Goal: Transaction & Acquisition: Purchase product/service

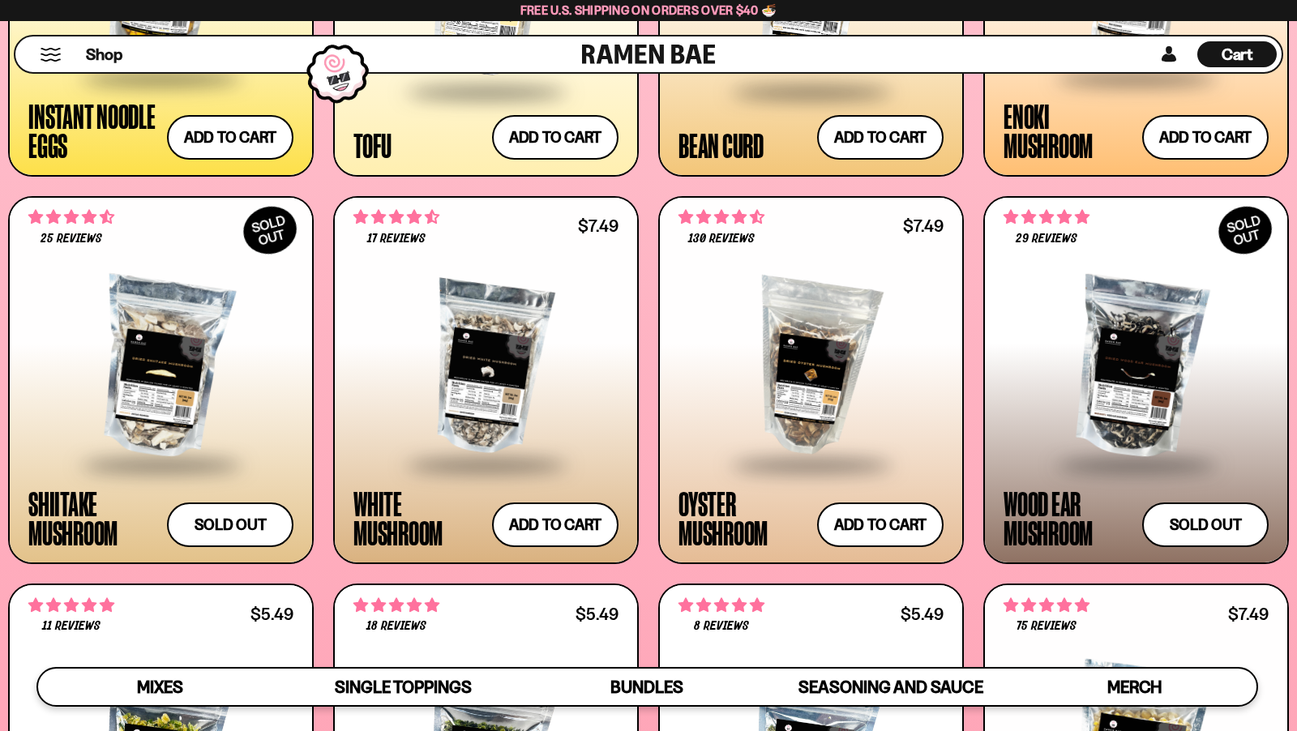
scroll to position [2206, 0]
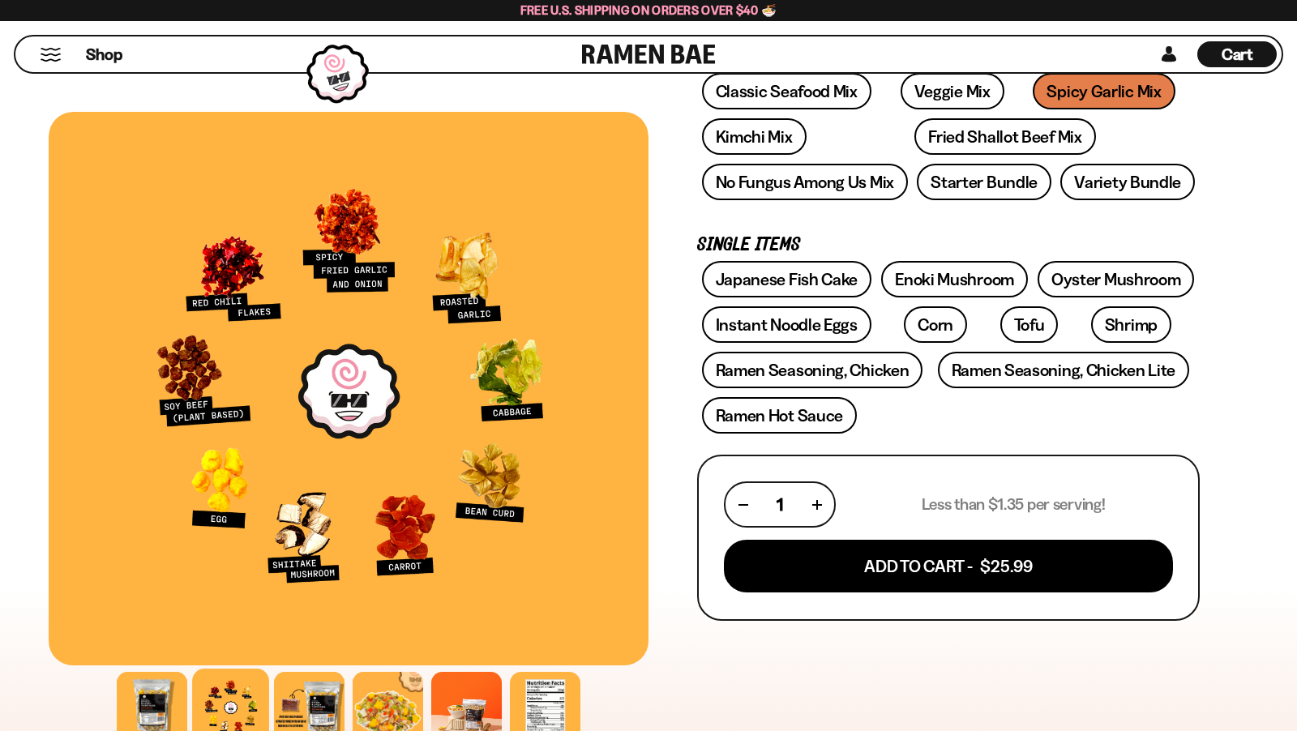
scroll to position [279, 0]
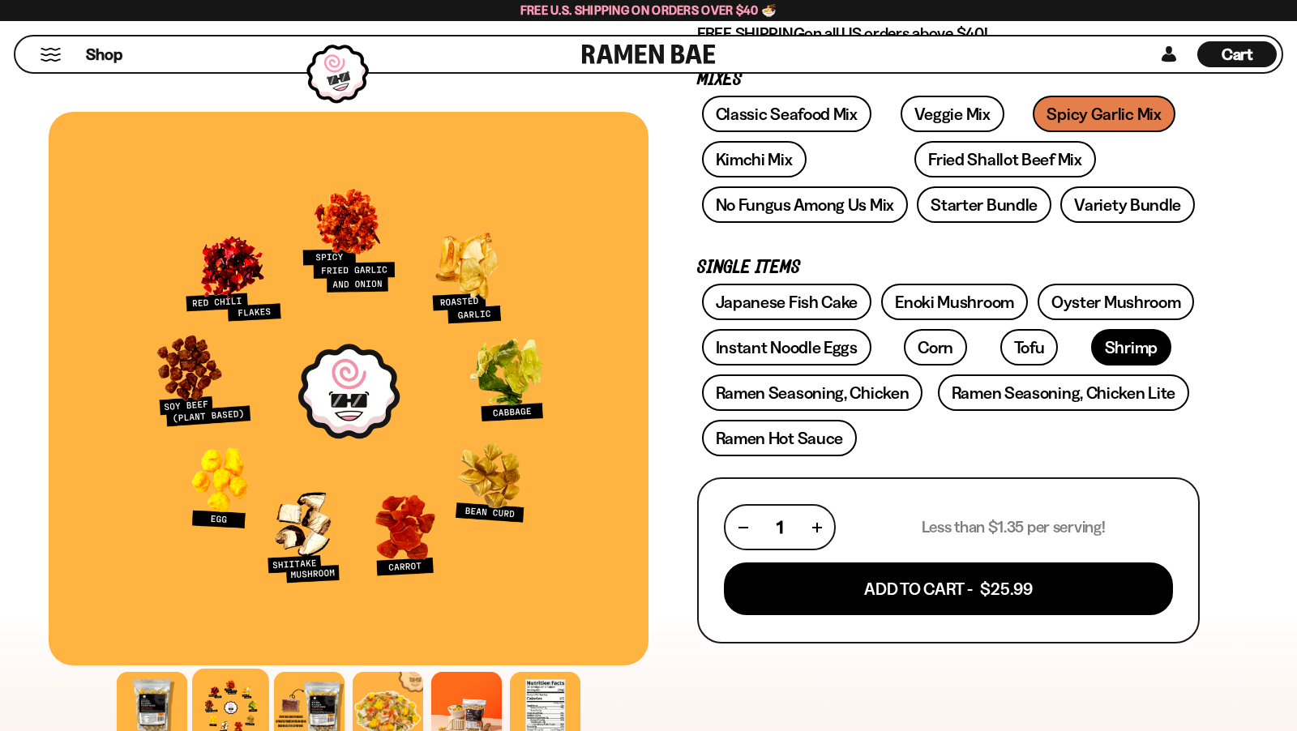
click at [1091, 340] on link "Shrimp" at bounding box center [1131, 347] width 80 height 36
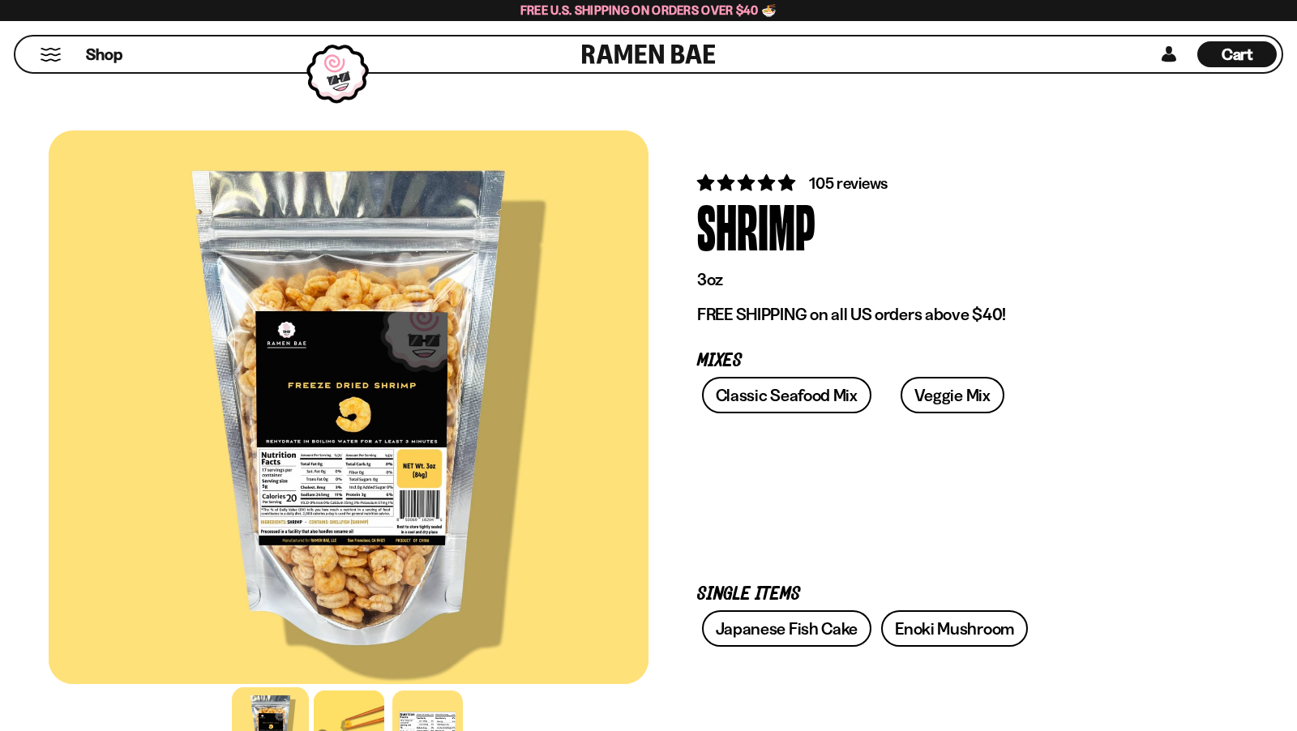
scroll to position [261, 0]
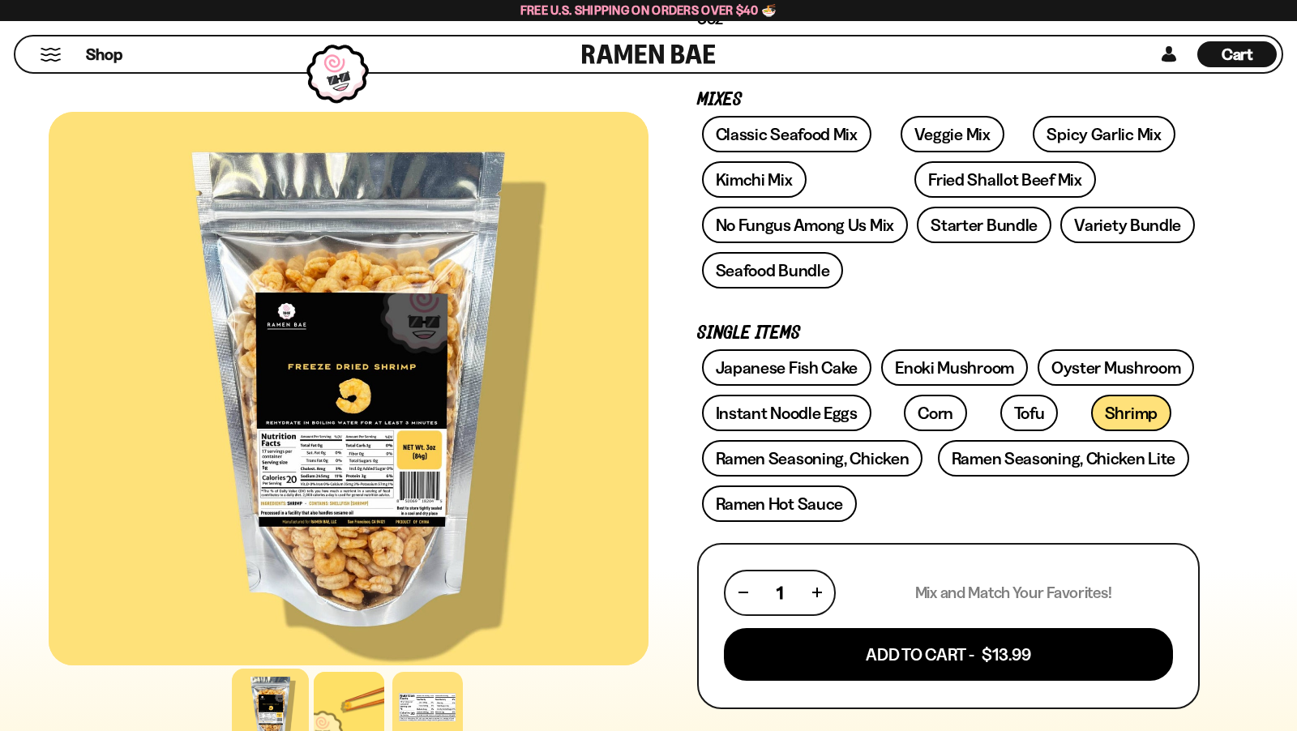
click at [54, 54] on button "Mobile Menu Trigger" at bounding box center [51, 55] width 22 height 14
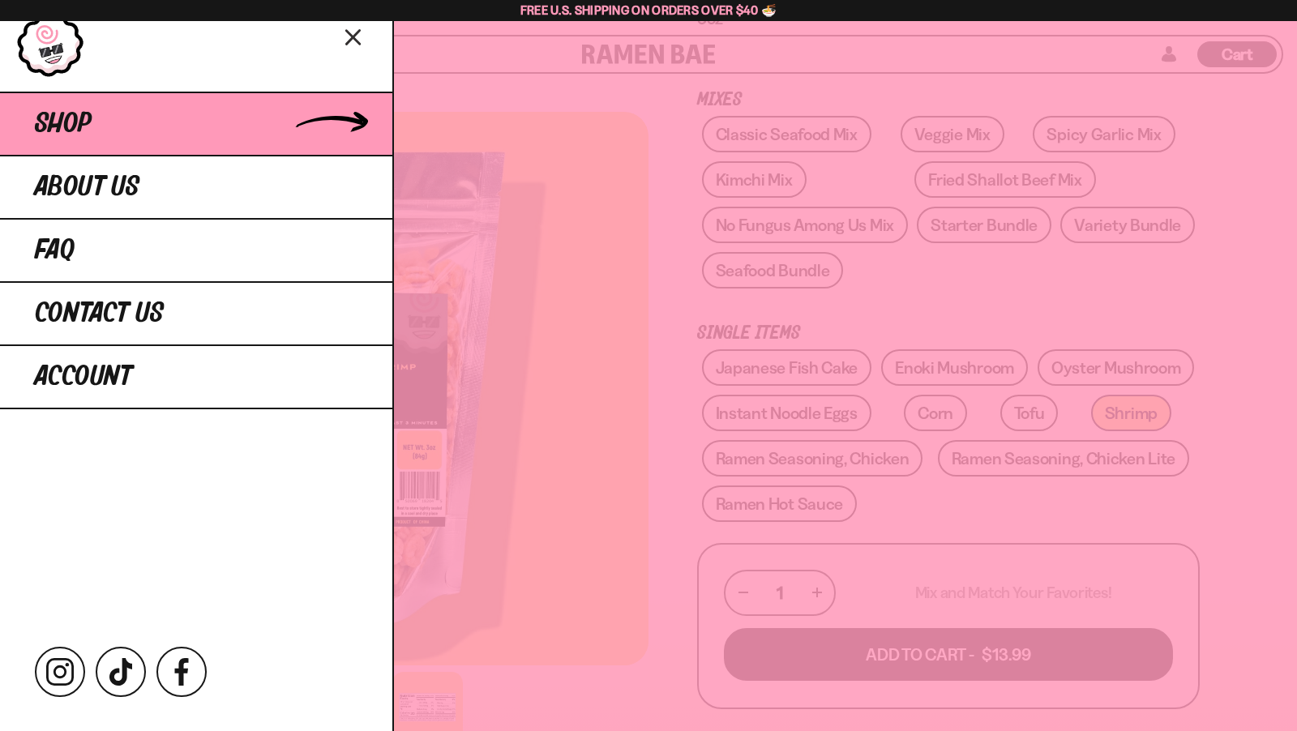
click at [134, 115] on link "Shop" at bounding box center [196, 123] width 392 height 63
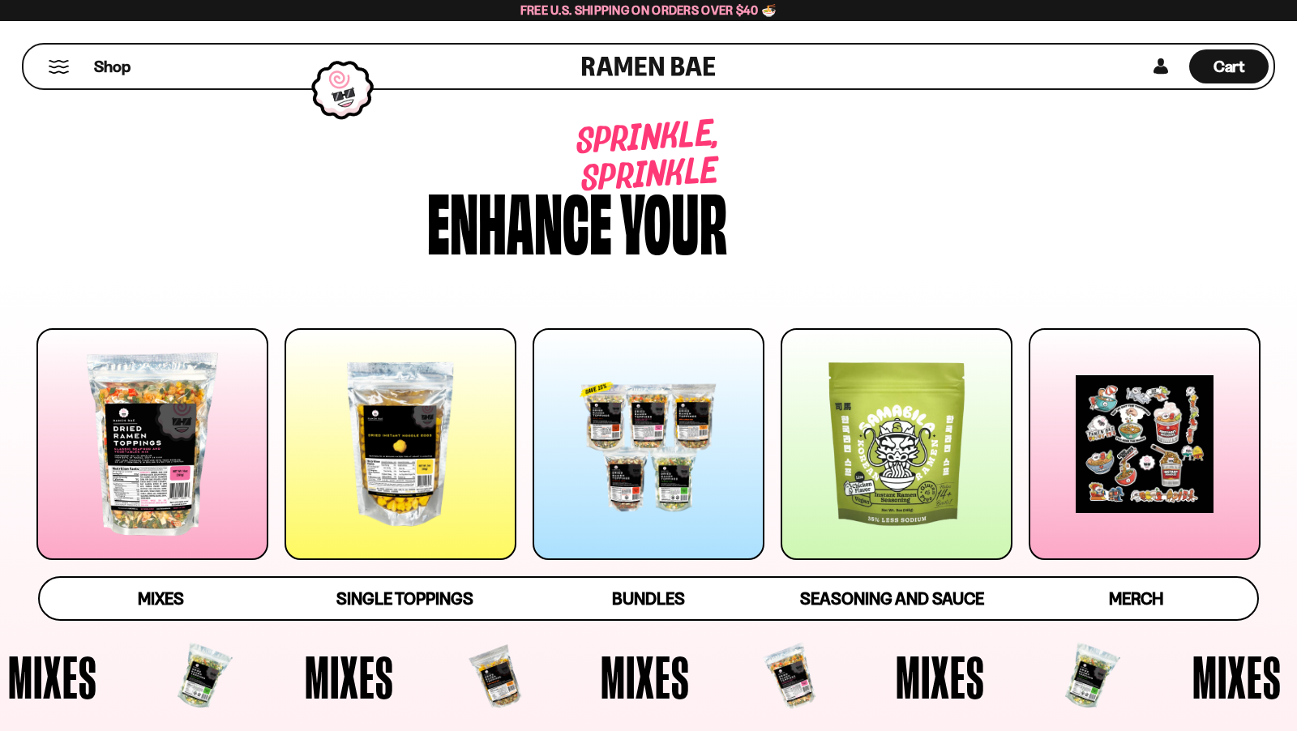
click at [462, 383] on div at bounding box center [401, 444] width 232 height 232
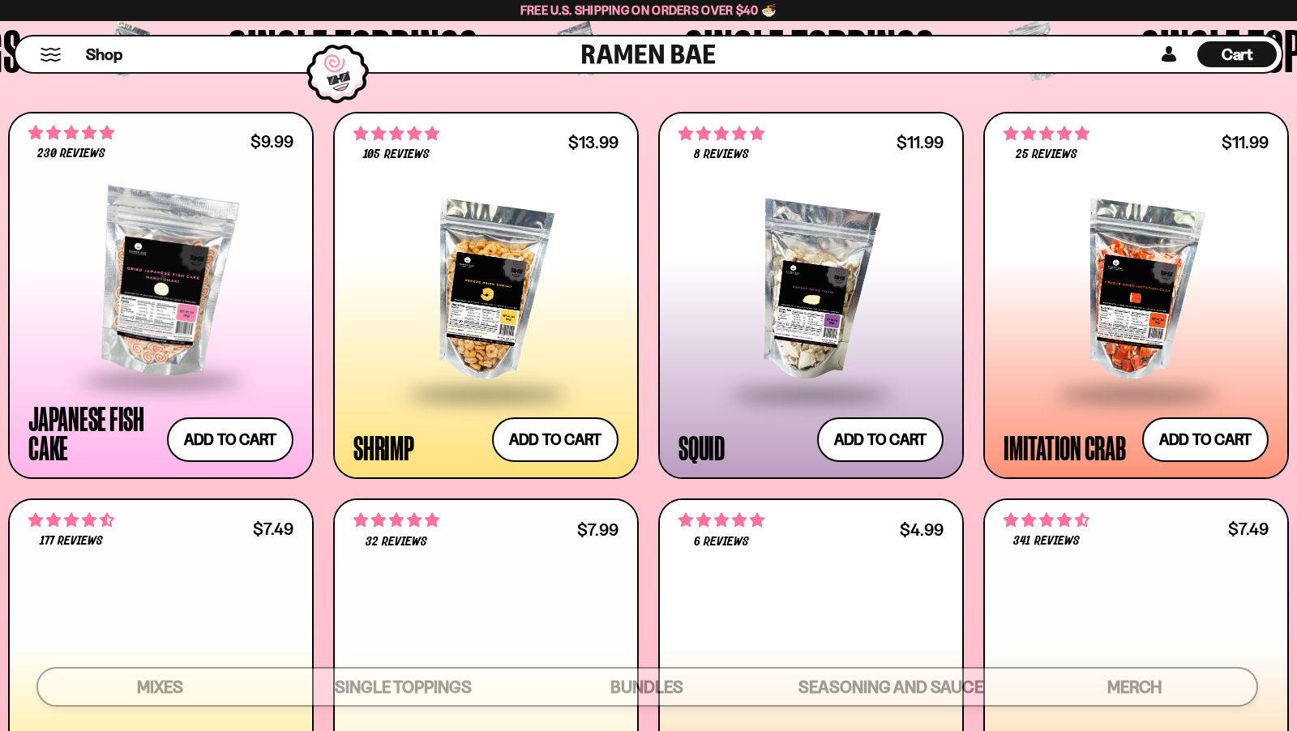
scroll to position [1611, 0]
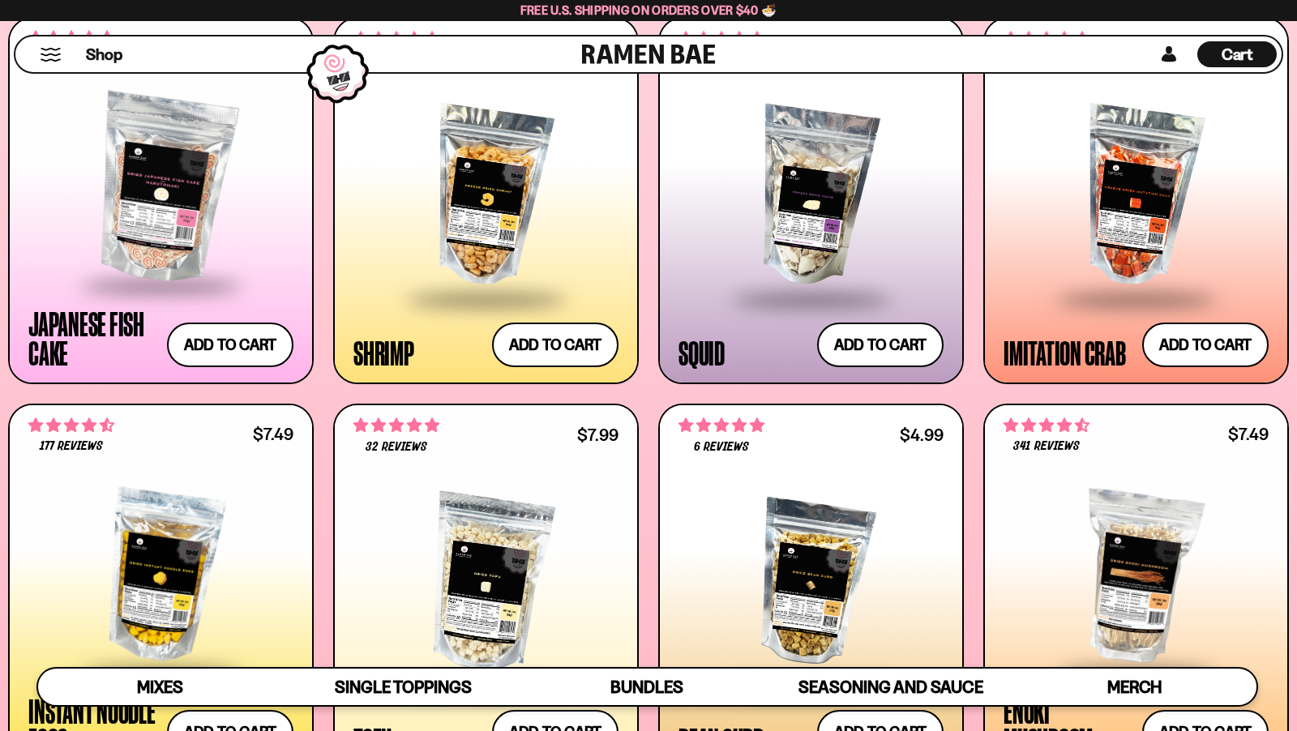
drag, startPoint x: 757, startPoint y: 299, endPoint x: 736, endPoint y: 307, distance: 22.6
click at [756, 299] on span at bounding box center [812, 300] width 198 height 57
